Goal: Transaction & Acquisition: Purchase product/service

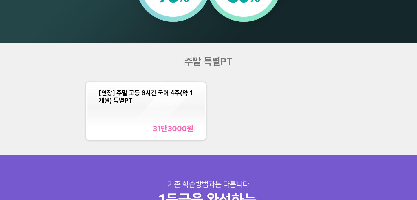
scroll to position [499, 0]
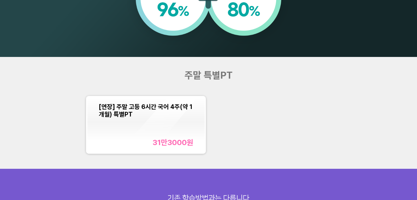
click at [192, 137] on div "[연장] 주말 고등 6시간 국어 4주(약 1개월) 특별PT 31만3000 원" at bounding box center [146, 125] width 94 height 44
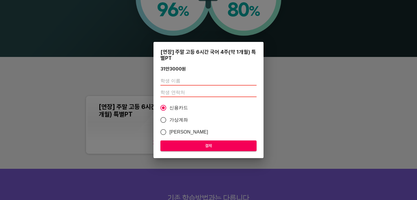
click at [172, 120] on span "가상계좌" at bounding box center [178, 120] width 19 height 7
click at [169, 120] on input "가상계좌" at bounding box center [163, 120] width 12 height 12
radio input "true"
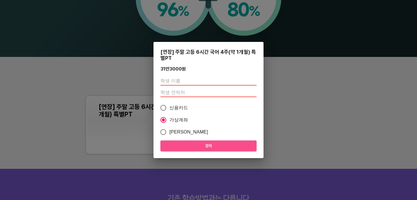
click at [198, 147] on span "결제" at bounding box center [208, 145] width 87 height 7
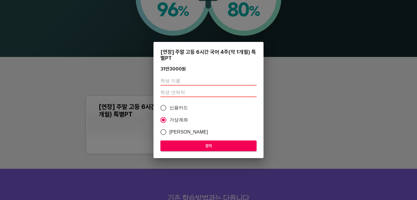
click at [214, 81] on input "text" at bounding box center [208, 80] width 96 height 9
type input "[PERSON_NAME]"
click at [214, 92] on input "number" at bounding box center [208, 92] width 96 height 9
click at [199, 92] on input "number" at bounding box center [208, 92] width 96 height 9
click at [188, 96] on input "number" at bounding box center [208, 92] width 96 height 9
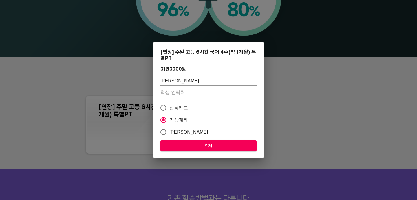
click at [197, 109] on label "신용카드" at bounding box center [204, 108] width 95 height 12
click at [169, 109] on input "신용카드" at bounding box center [163, 108] width 12 height 12
radio input "true"
click at [204, 92] on input "number" at bounding box center [208, 92] width 96 height 9
type input "089999"
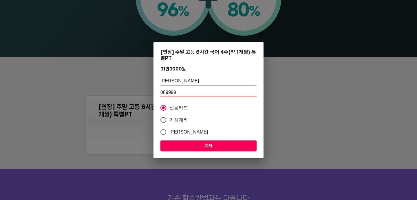
click at [203, 81] on input "[PERSON_NAME]" at bounding box center [208, 80] width 96 height 9
type input "[PERSON_NAME]"
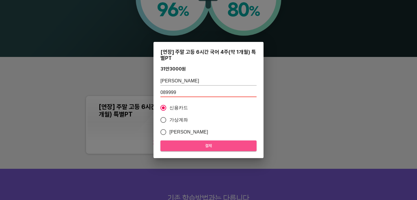
click at [210, 148] on span "결제" at bounding box center [208, 145] width 87 height 7
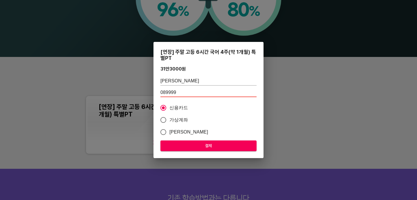
click at [203, 91] on input "089999" at bounding box center [208, 92] width 96 height 9
type input "0"
type input "01075899708"
click at [204, 150] on button "결제" at bounding box center [208, 146] width 96 height 11
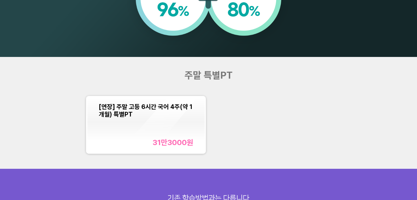
click at [171, 123] on div "[연장] 주말 고등 6시간 국어 4주(약 1개월) 특별PT 31만3000 원" at bounding box center [146, 125] width 94 height 44
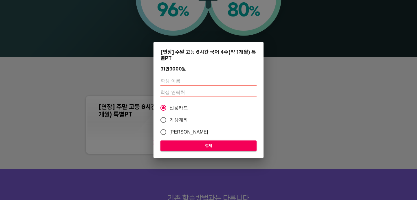
click at [166, 57] on div "[연장] 주말 고등 6시간 국어 4주(약 1개월) 특별PT" at bounding box center [208, 55] width 96 height 12
